Goal: Transaction & Acquisition: Book appointment/travel/reservation

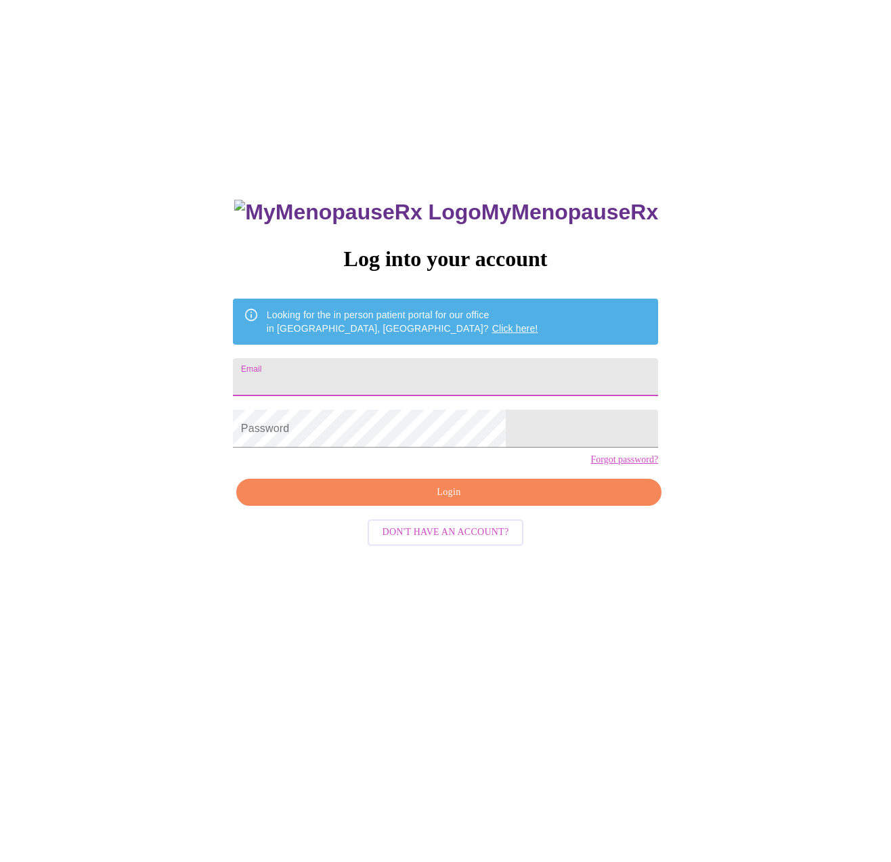
click at [417, 372] on input "Email" at bounding box center [445, 377] width 425 height 38
type input "lisajonesafmom@gmail.com"
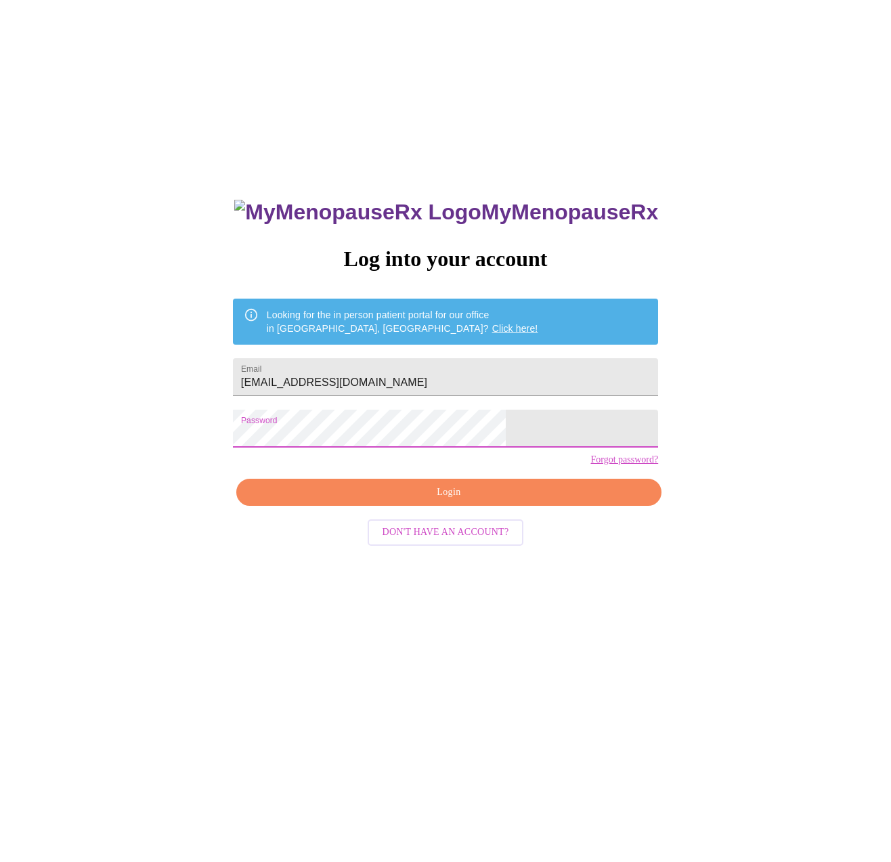
click at [439, 501] on span "Login" at bounding box center [449, 492] width 394 height 17
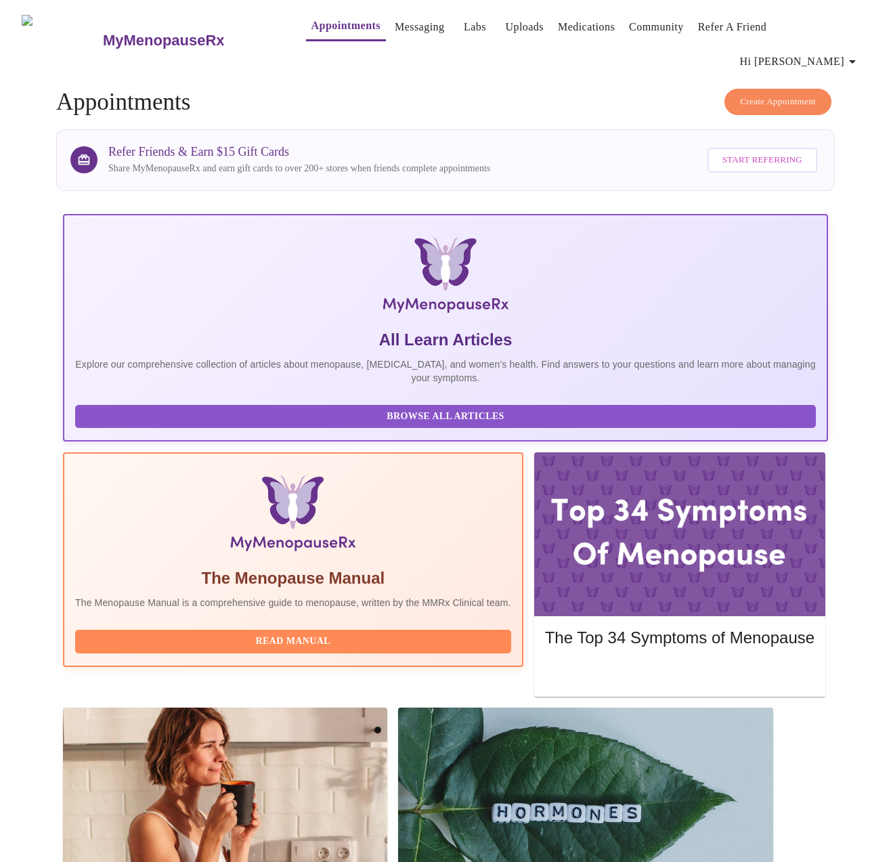
click at [395, 30] on link "Messaging" at bounding box center [419, 27] width 49 height 19
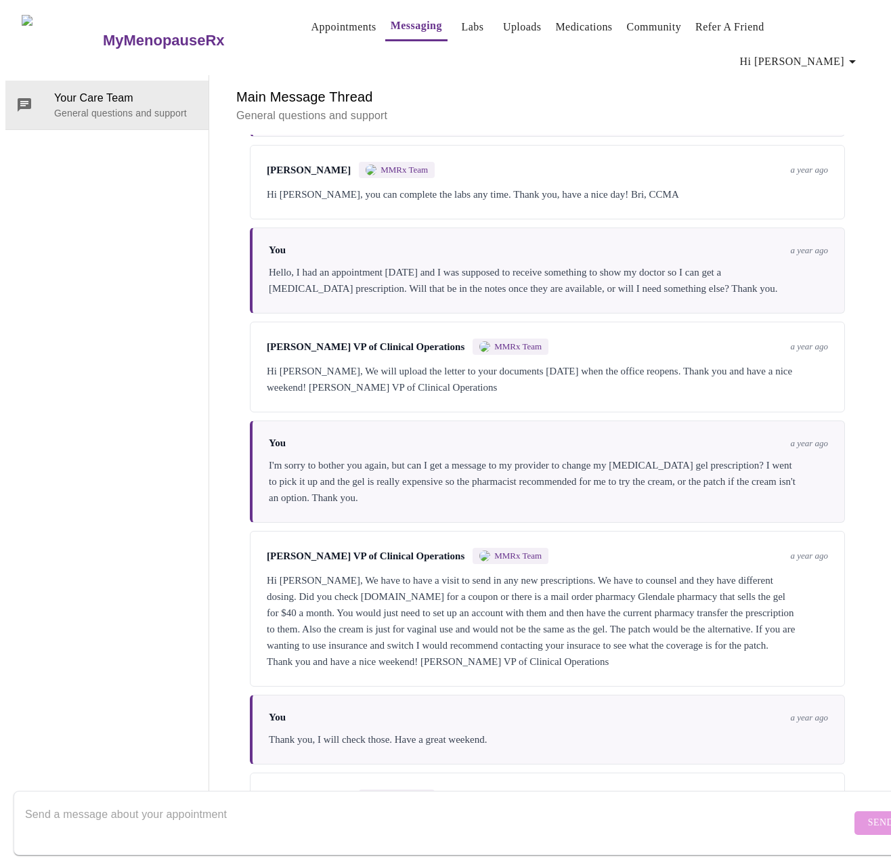
scroll to position [1095, 0]
